Goal: Task Accomplishment & Management: Use online tool/utility

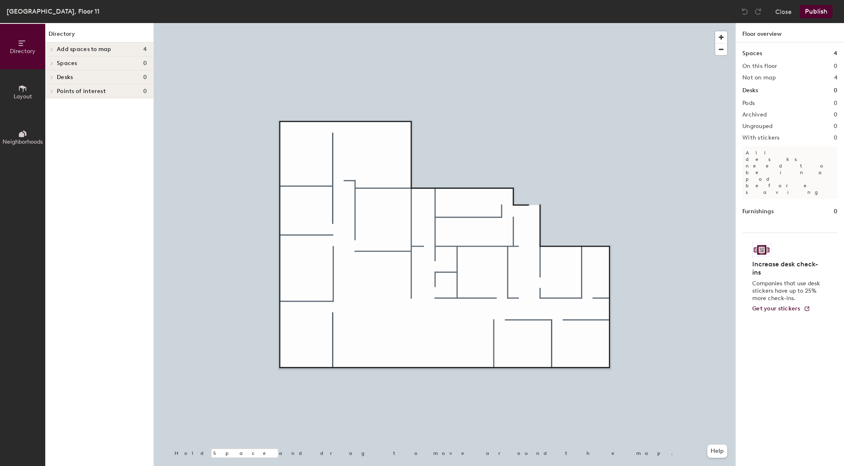
click at [52, 49] on icon at bounding box center [52, 49] width 2 height 3
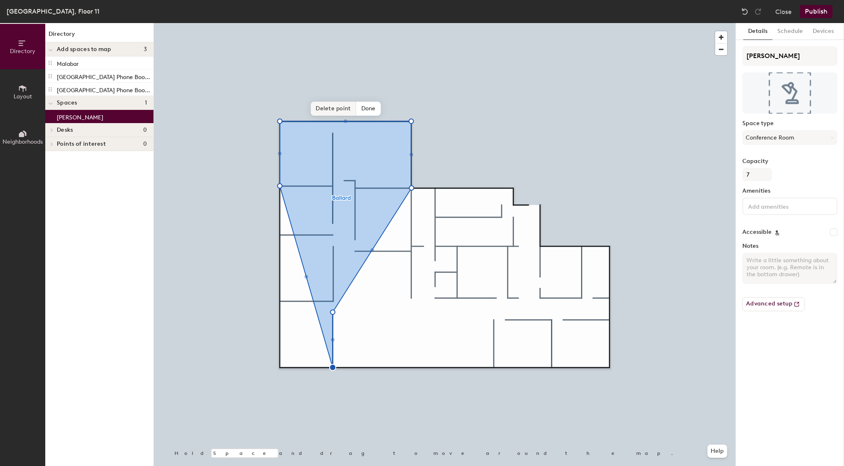
click at [342, 108] on span "Delete point" at bounding box center [333, 109] width 45 height 14
click at [328, 106] on span "Delete point" at bounding box center [333, 109] width 45 height 14
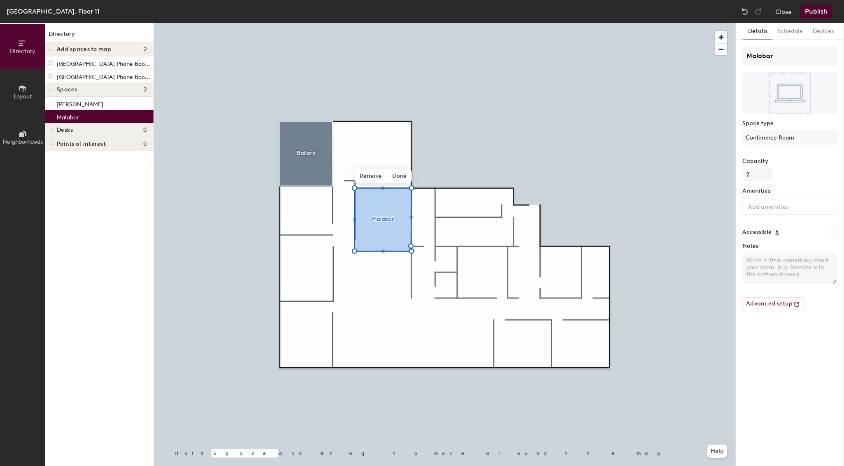
click at [441, 262] on div "Directory Layout Neighborhoods Directory Add spaces to map 2 [GEOGRAPHIC_DATA] …" at bounding box center [422, 244] width 844 height 443
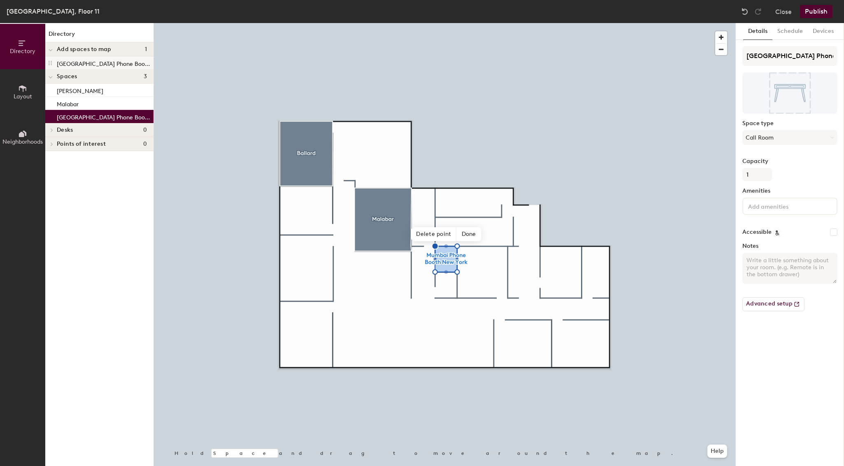
click at [49, 63] on icon at bounding box center [50, 63] width 3 height 5
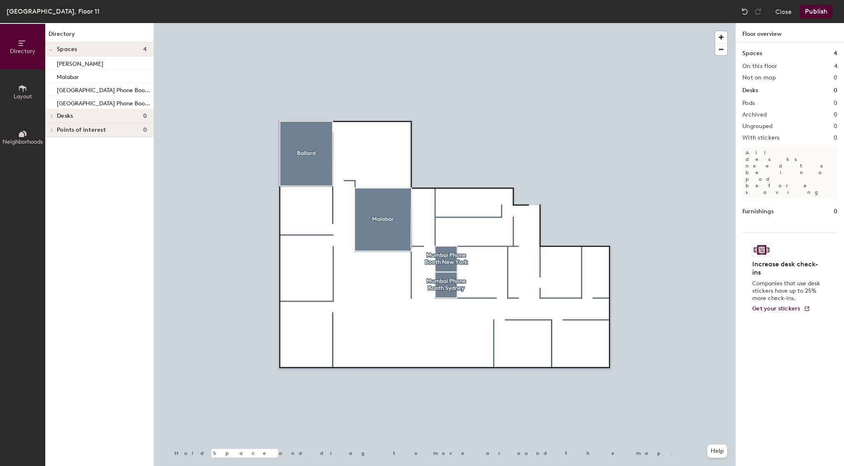
click at [815, 12] on button "Publish" at bounding box center [816, 11] width 33 height 13
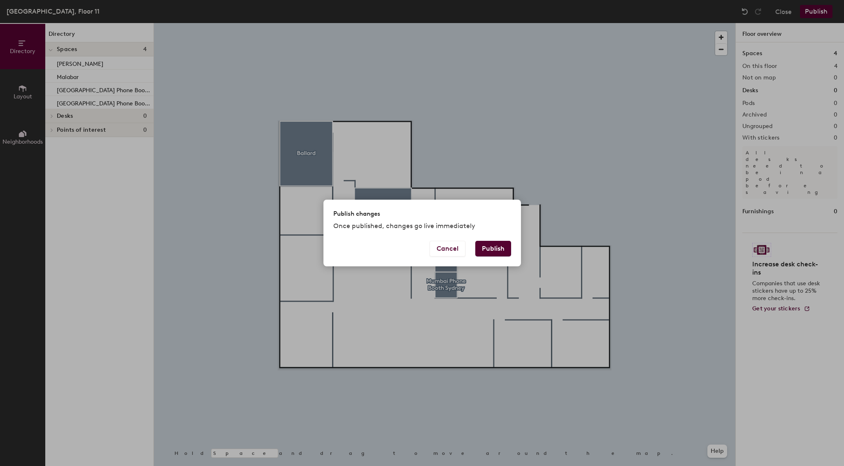
click at [500, 246] on button "Publish" at bounding box center [494, 249] width 36 height 16
